Goal: Transaction & Acquisition: Purchase product/service

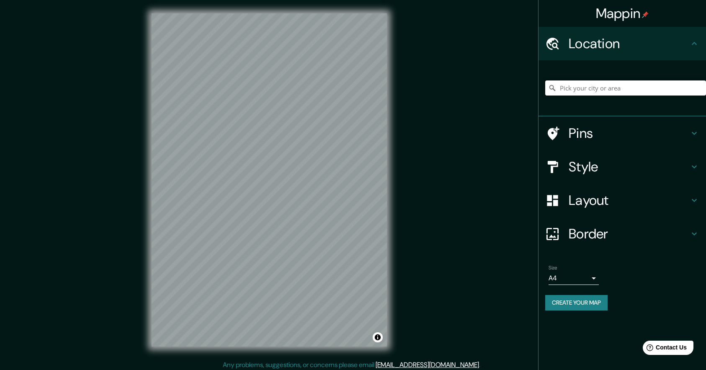
click at [574, 88] on input "Pick your city or area" at bounding box center [625, 87] width 161 height 15
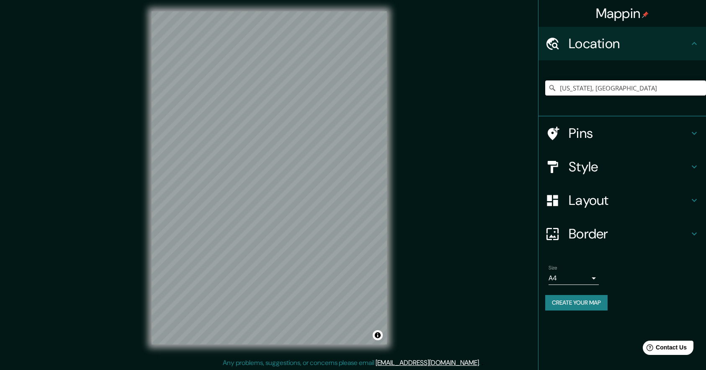
scroll to position [2, 0]
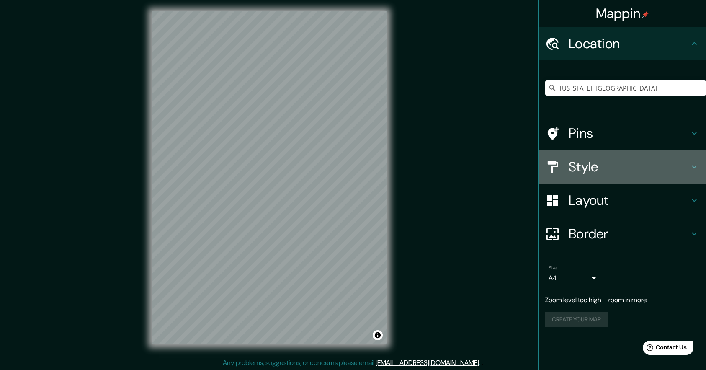
click at [573, 165] on h4 "Style" at bounding box center [629, 166] width 121 height 17
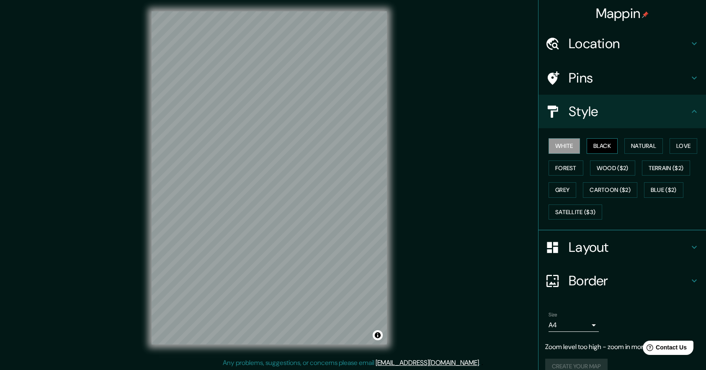
click at [607, 145] on button "Black" at bounding box center [602, 145] width 31 height 15
click at [649, 143] on button "Natural" at bounding box center [643, 145] width 39 height 15
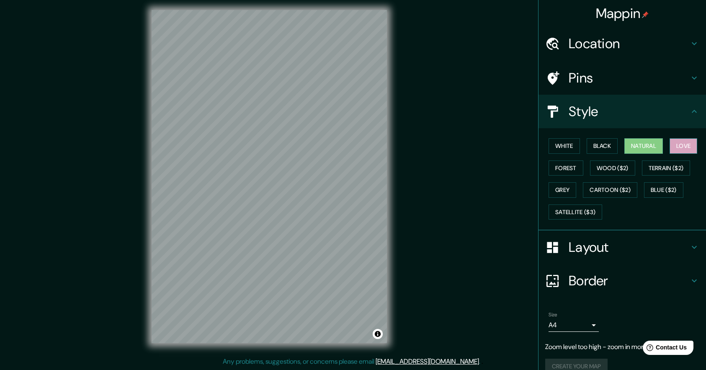
scroll to position [3, 0]
click at [685, 144] on button "Love" at bounding box center [684, 145] width 28 height 15
click at [571, 167] on button "Forest" at bounding box center [566, 167] width 35 height 15
click at [564, 188] on button "Grey" at bounding box center [563, 189] width 28 height 15
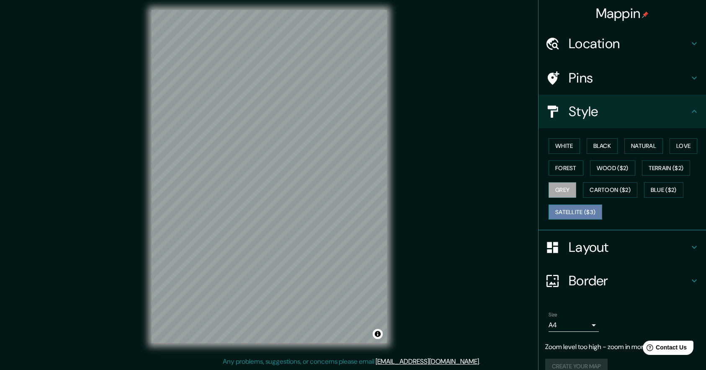
scroll to position [3, 0]
click at [570, 214] on button "Satellite ($3)" at bounding box center [576, 211] width 54 height 15
click at [586, 245] on h4 "Layout" at bounding box center [629, 247] width 121 height 17
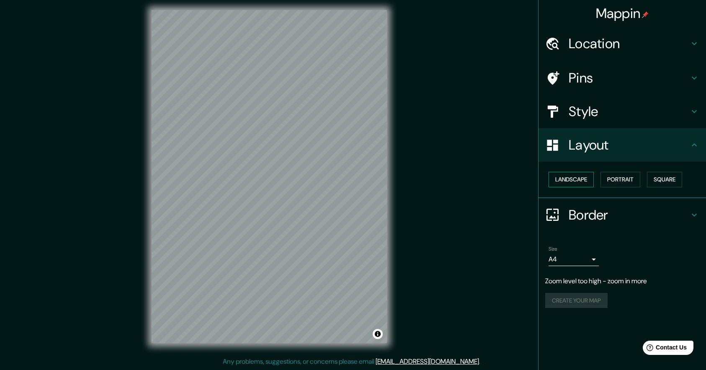
click at [575, 180] on button "Landscape" at bounding box center [571, 179] width 45 height 15
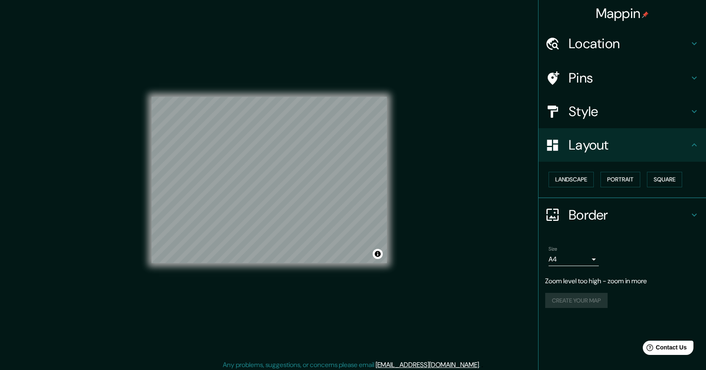
scroll to position [0, 0]
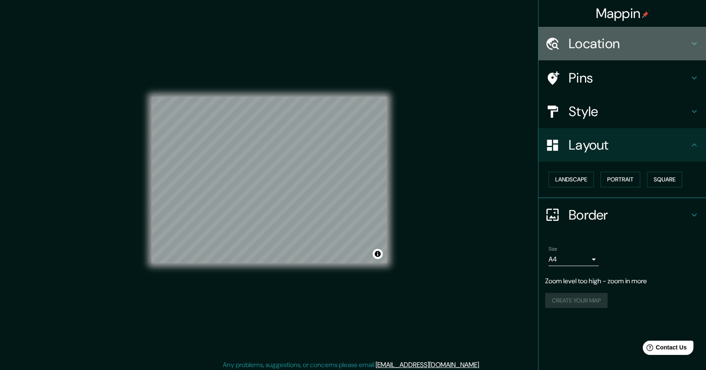
click at [578, 41] on h4 "Location" at bounding box center [629, 43] width 121 height 17
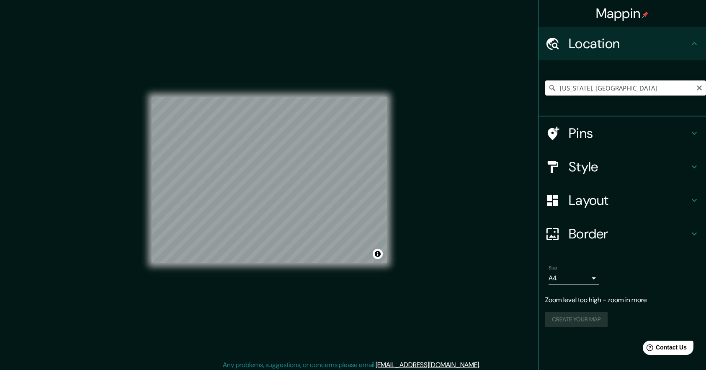
scroll to position [0, 0]
click at [587, 89] on input "[US_STATE], [GEOGRAPHIC_DATA]" at bounding box center [625, 87] width 161 height 15
drag, startPoint x: 642, startPoint y: 87, endPoint x: 487, endPoint y: 86, distance: 155.4
click at [487, 86] on div "Mappin Location [US_STATE], [GEOGRAPHIC_DATA] Pins Style Layout Border Choose a…" at bounding box center [353, 186] width 706 height 373
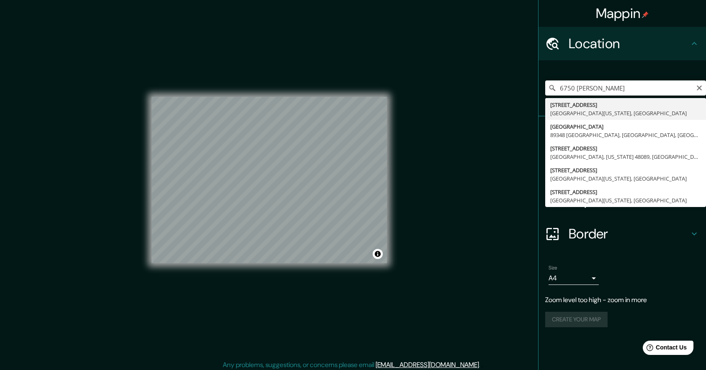
type input "[STREET_ADDRESS][US_STATE]"
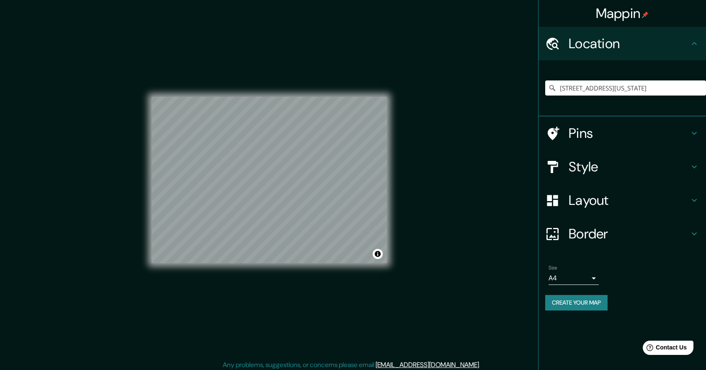
click at [280, 68] on div "© Mapbox © OpenStreetMap Improve this map © Maxar" at bounding box center [269, 179] width 235 height 333
click at [285, 263] on div "© Mapbox © OpenStreetMap Improve this map © Maxar" at bounding box center [269, 179] width 235 height 333
click at [334, 59] on div "© Mapbox © OpenStreetMap Improve this map © Maxar" at bounding box center [269, 179] width 235 height 333
